Goal: Find specific page/section: Find specific page/section

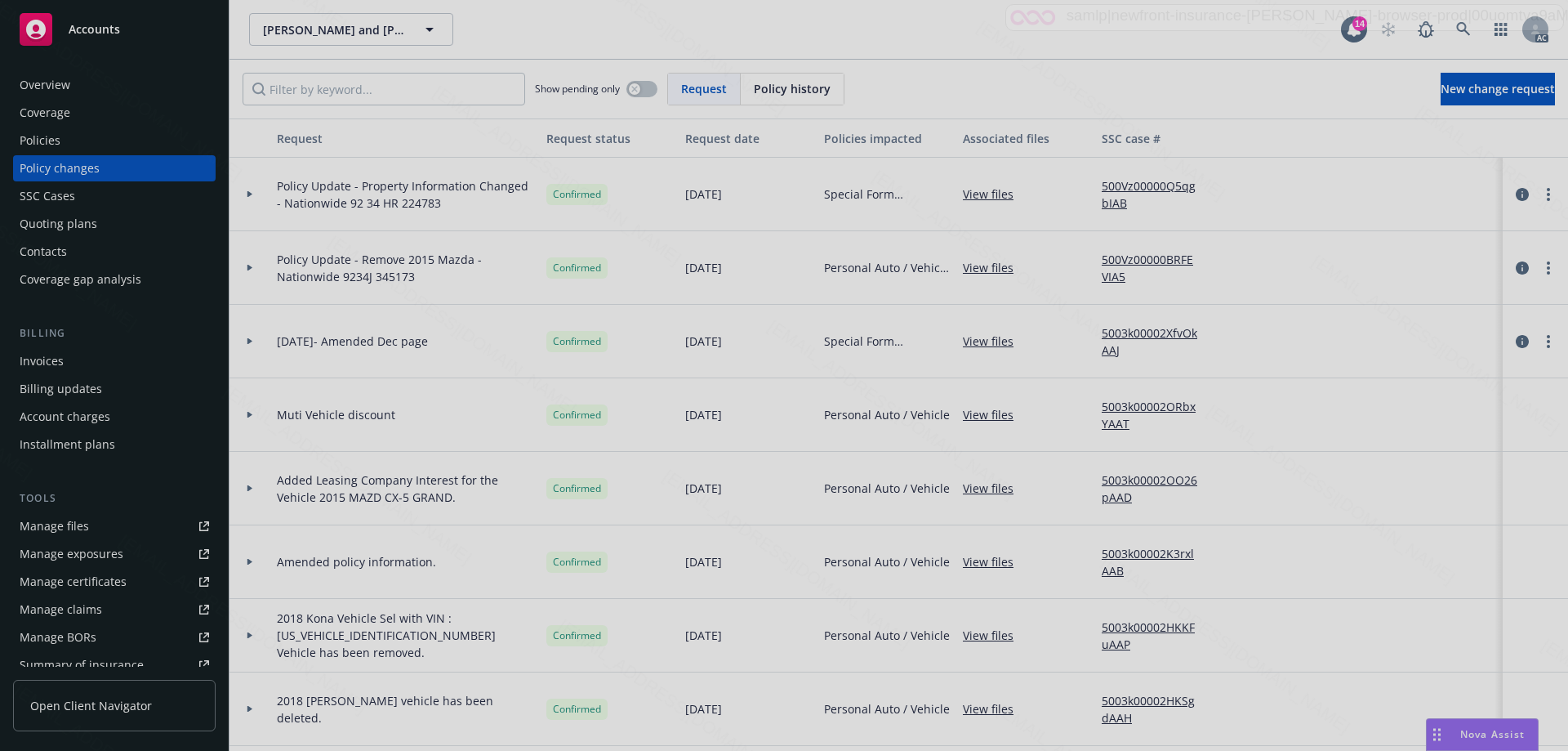
click at [33, 32] on div at bounding box center [784, 376] width 1568 height 751
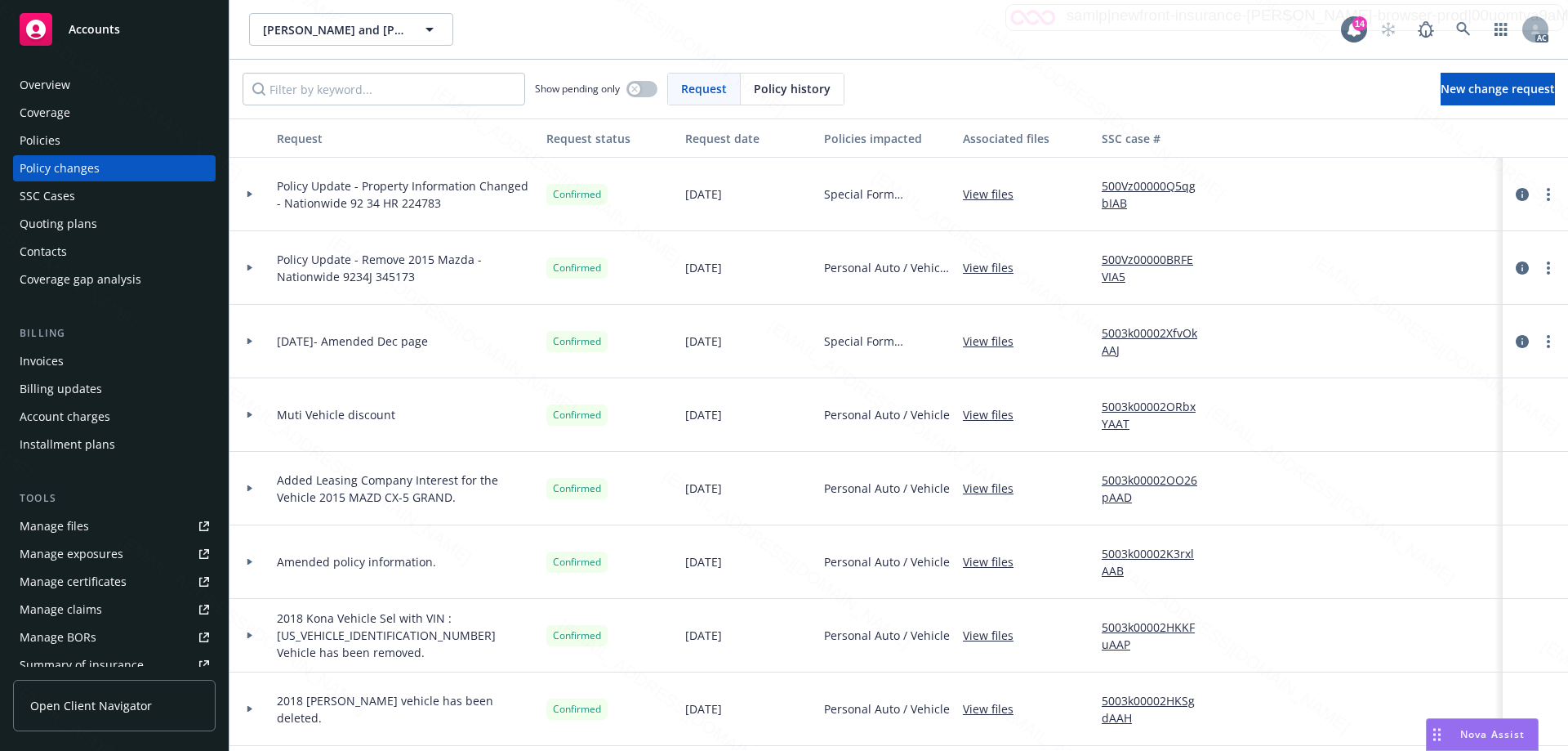
click at [40, 29] on icon at bounding box center [35, 29] width 19 height 19
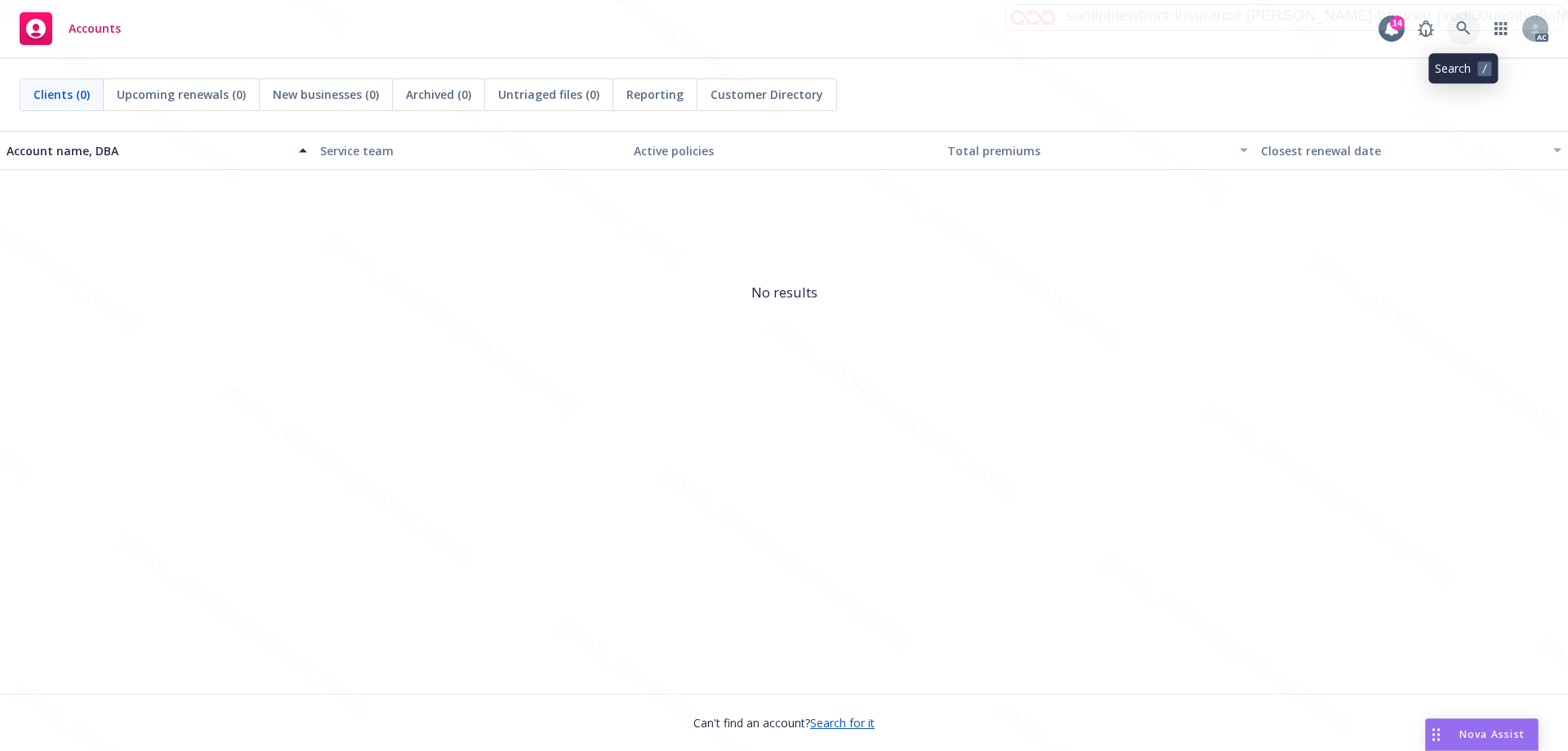
click at [1460, 23] on icon at bounding box center [1463, 28] width 14 height 14
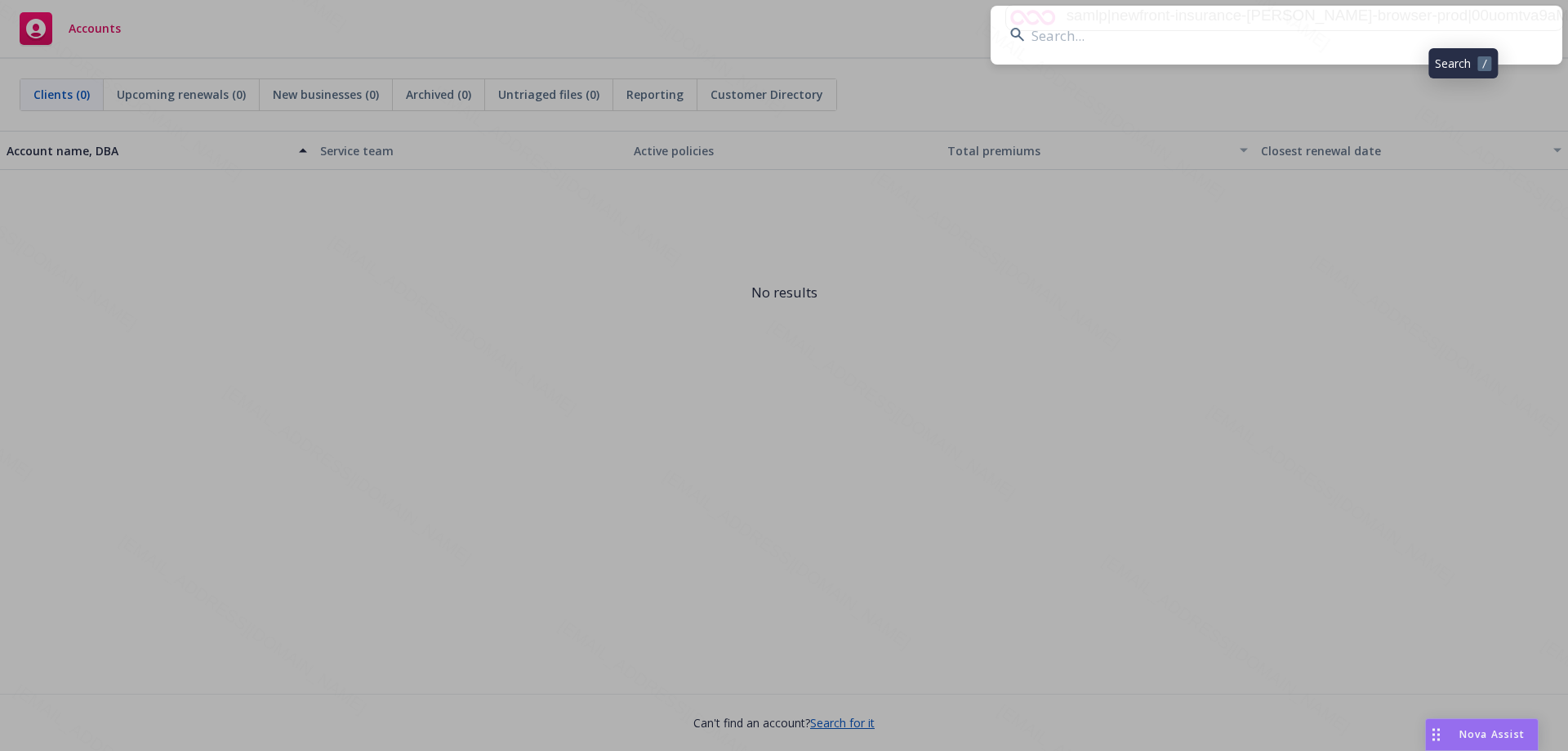
type input "7204J 314333"
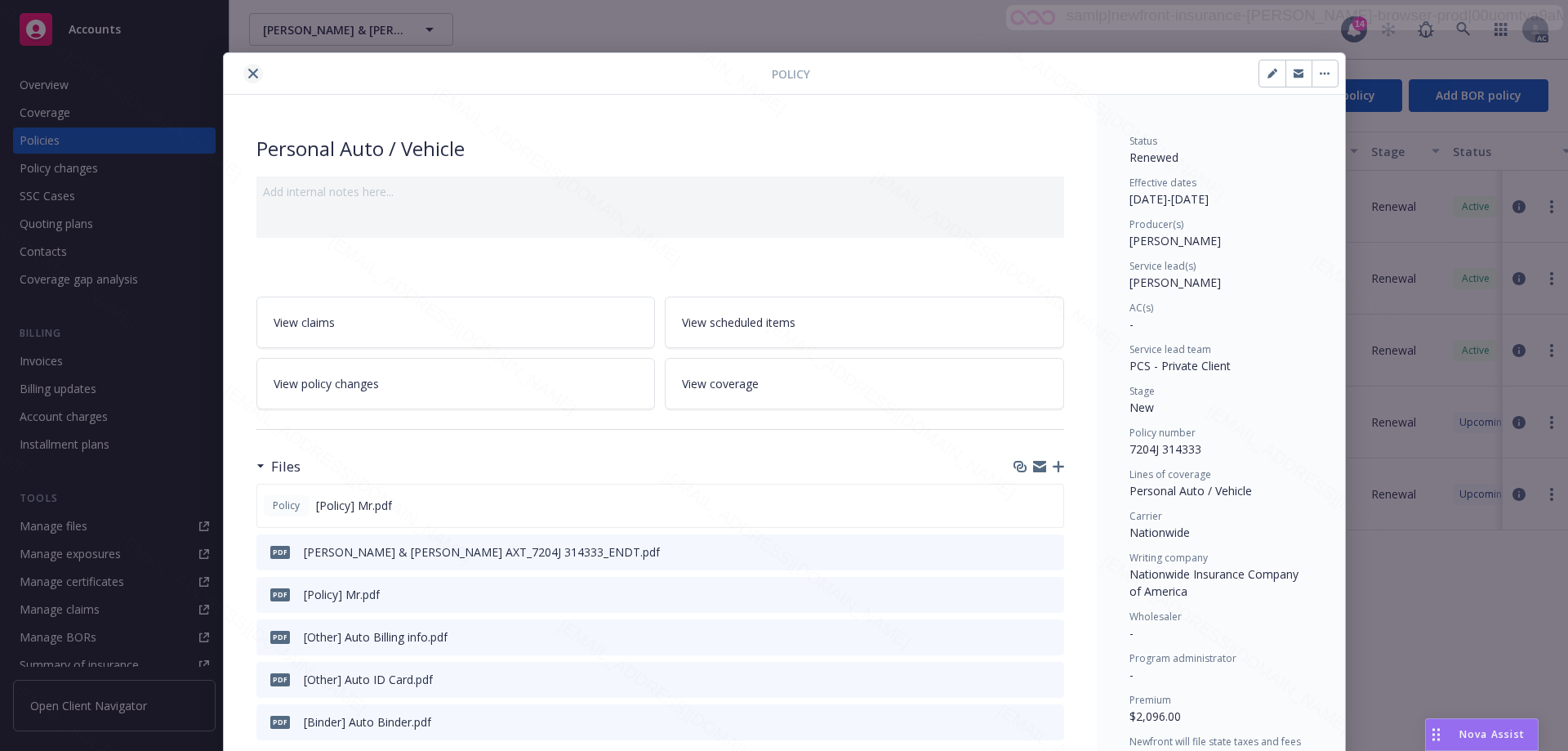
click at [248, 74] on icon "close" at bounding box center [253, 73] width 10 height 10
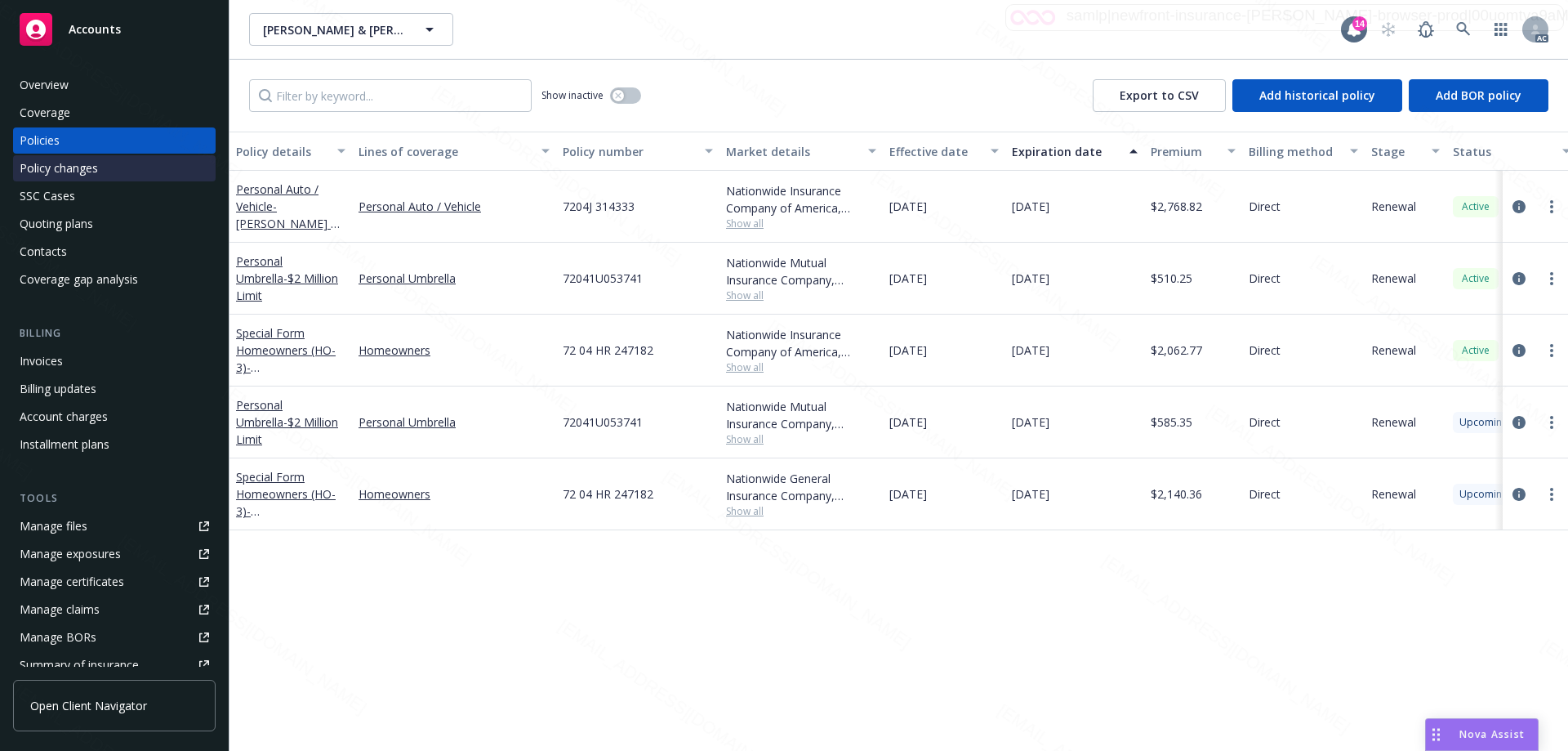
click at [80, 173] on div "Policy changes" at bounding box center [58, 168] width 79 height 26
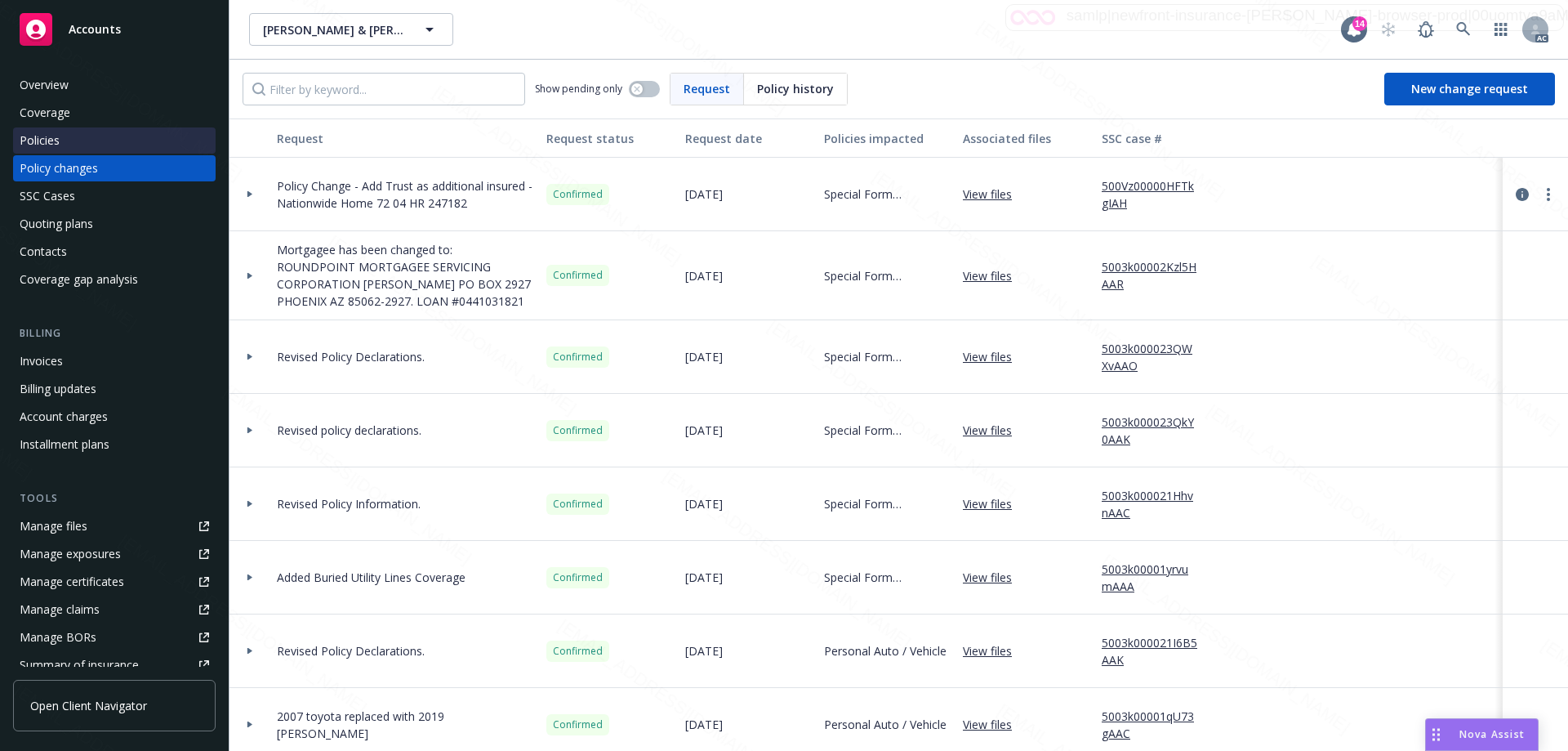
click at [112, 134] on div "Policies" at bounding box center [114, 140] width 189 height 26
